Goal: Task Accomplishment & Management: Complete application form

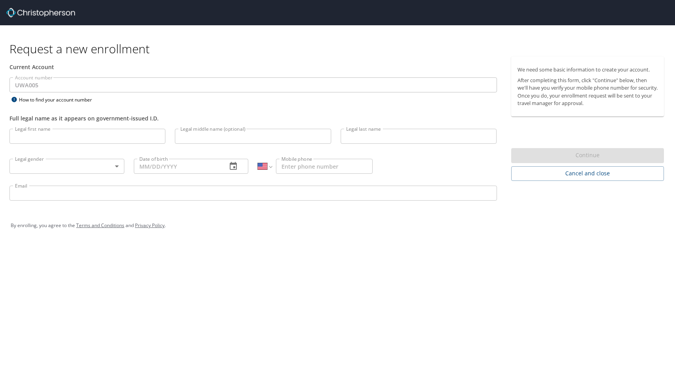
select select "US"
click at [63, 137] on input "Legal first name" at bounding box center [87, 136] width 156 height 15
type input "[PERSON_NAME]"
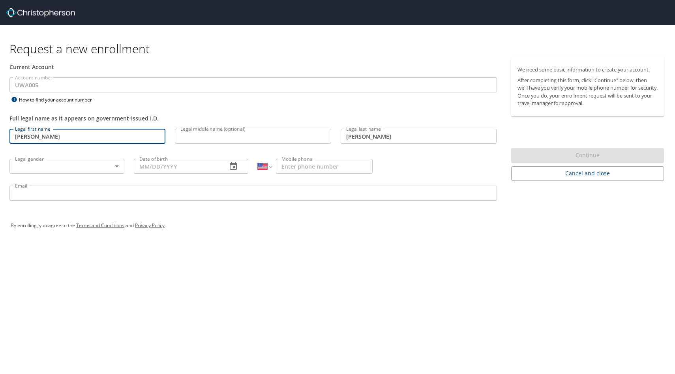
type input "[PHONE_NUMBER]"
click at [83, 165] on body "Request a new enrollment Current Account Account number UWA005 Account number H…" at bounding box center [337, 187] width 675 height 374
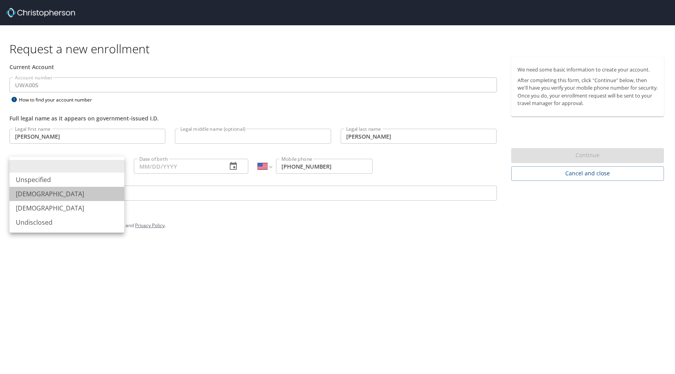
click at [70, 192] on li "[DEMOGRAPHIC_DATA]" at bounding box center [66, 194] width 115 height 14
type input "[DEMOGRAPHIC_DATA]"
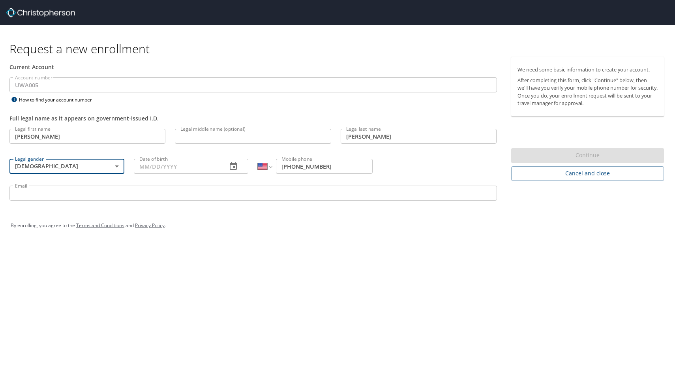
click at [157, 166] on input "Date of birth" at bounding box center [177, 166] width 87 height 15
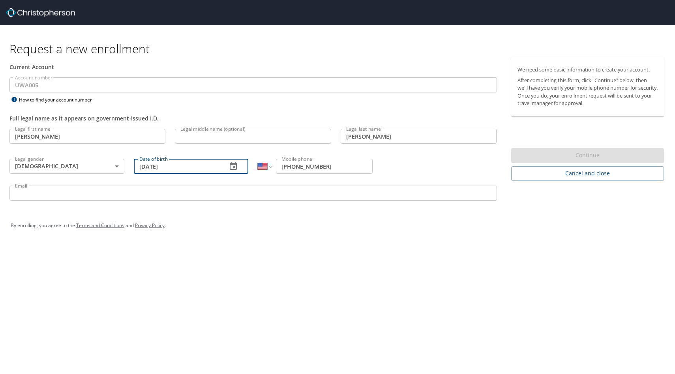
type input "[DATE]"
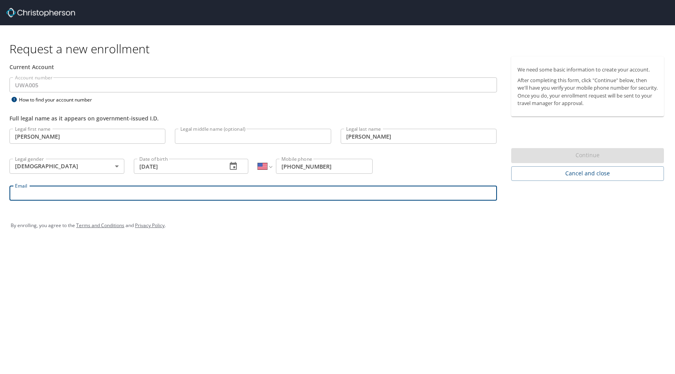
click at [106, 195] on input "Email" at bounding box center [253, 193] width 488 height 15
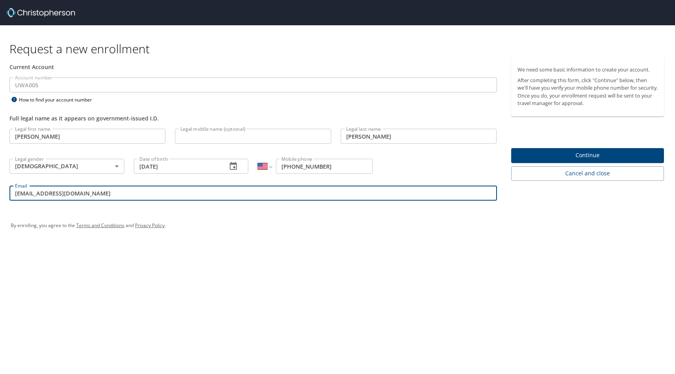
type input "[EMAIL_ADDRESS][DOMAIN_NAME]"
click at [570, 153] on span "Continue" at bounding box center [588, 155] width 141 height 10
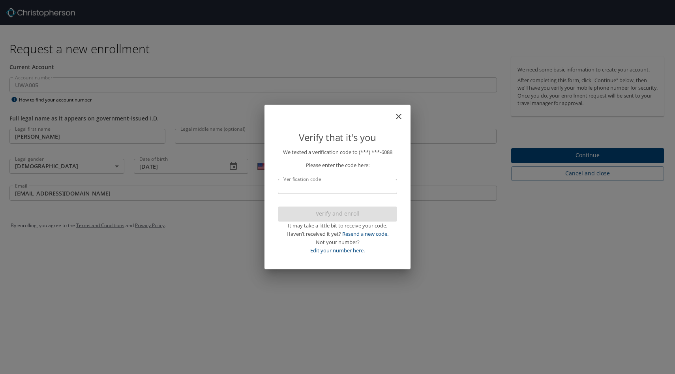
click at [353, 192] on input "Verification code" at bounding box center [337, 186] width 119 height 15
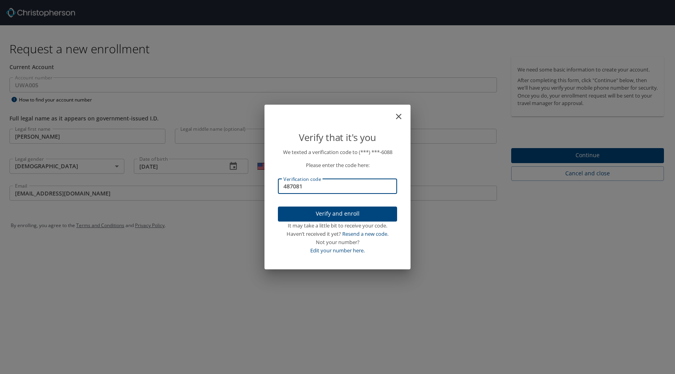
type input "487081"
click at [358, 216] on span "Verify and enroll" at bounding box center [337, 214] width 107 height 10
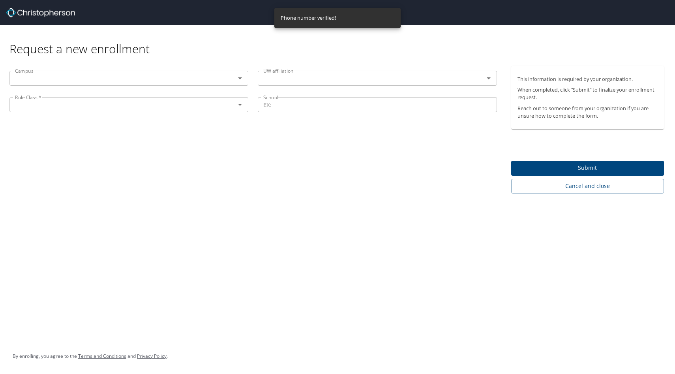
click at [63, 85] on div "Campus" at bounding box center [128, 78] width 239 height 15
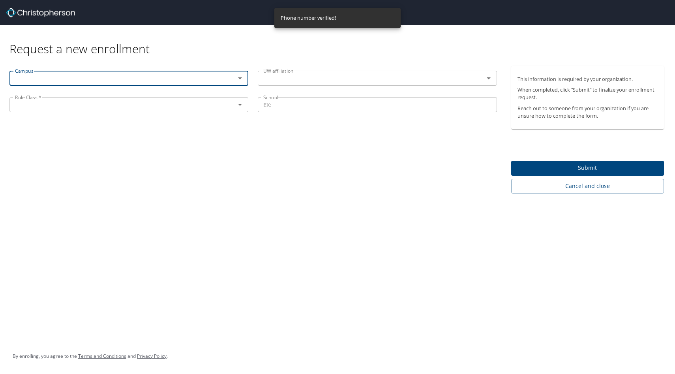
click at [69, 75] on input "text" at bounding box center [117, 78] width 211 height 10
click at [95, 143] on li "[GEOGRAPHIC_DATA]" at bounding box center [128, 140] width 239 height 14
type input "[GEOGRAPHIC_DATA]"
click at [295, 83] on div "UW affiliation" at bounding box center [377, 78] width 239 height 15
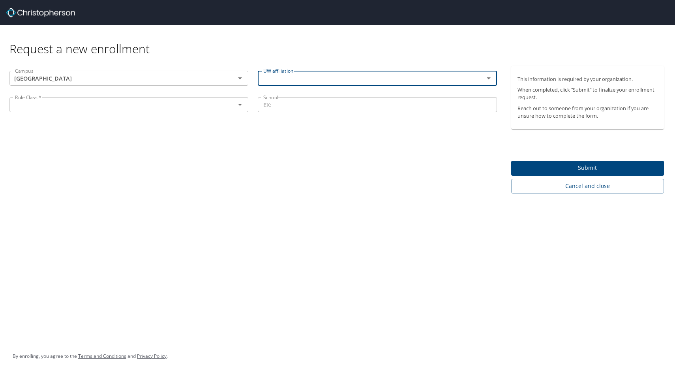
click at [491, 79] on icon "Open" at bounding box center [488, 77] width 9 height 9
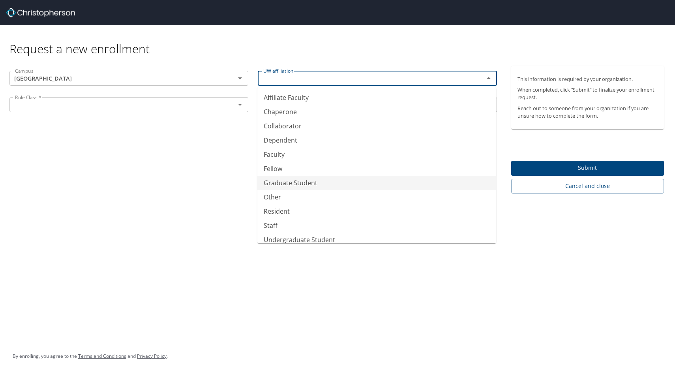
scroll to position [7, 0]
click at [333, 177] on li "Graduate Student" at bounding box center [376, 176] width 239 height 14
type input "Graduate Student"
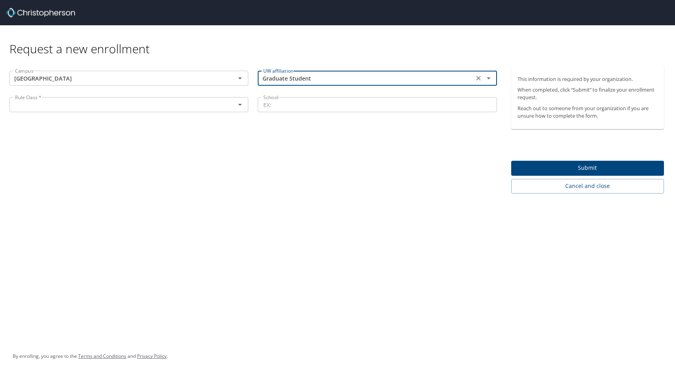
click at [166, 108] on input "text" at bounding box center [117, 104] width 211 height 10
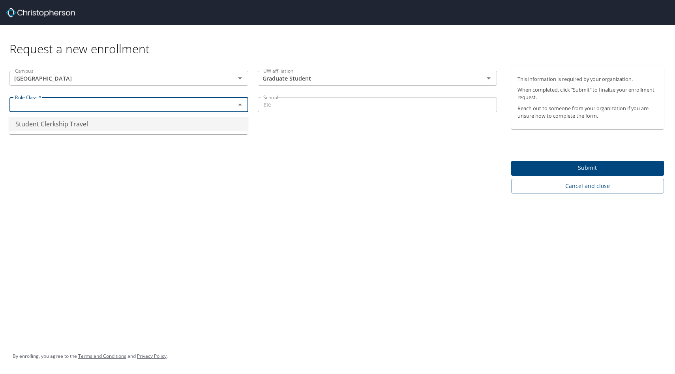
click at [128, 129] on li "Student Clerkship Travel" at bounding box center [128, 124] width 239 height 14
type input "Student Clerkship Travel"
click at [325, 107] on input "School" at bounding box center [377, 104] width 239 height 15
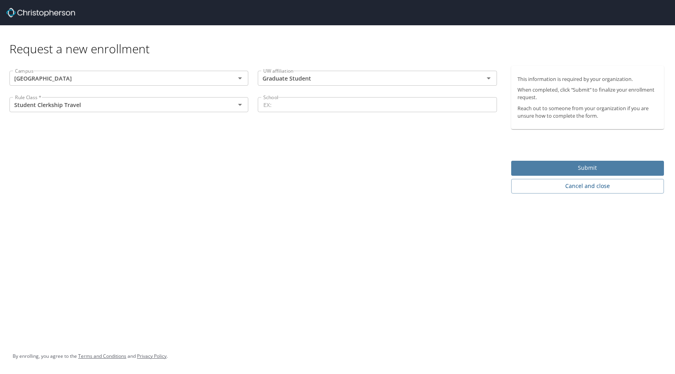
click at [528, 172] on span "Submit" at bounding box center [588, 168] width 141 height 10
